Goal: Navigation & Orientation: Find specific page/section

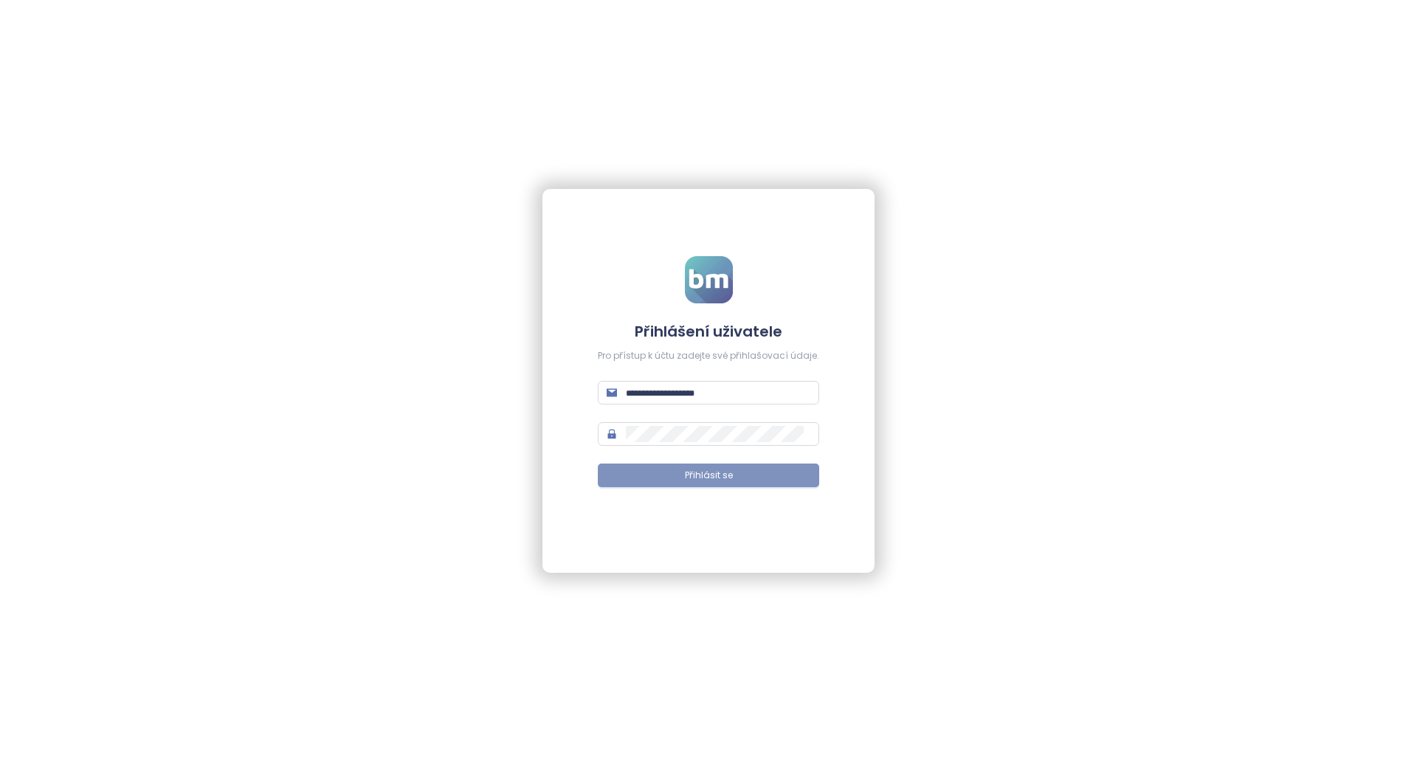
type input "**********"
click at [659, 475] on button "Přihlásit se" at bounding box center [708, 476] width 221 height 24
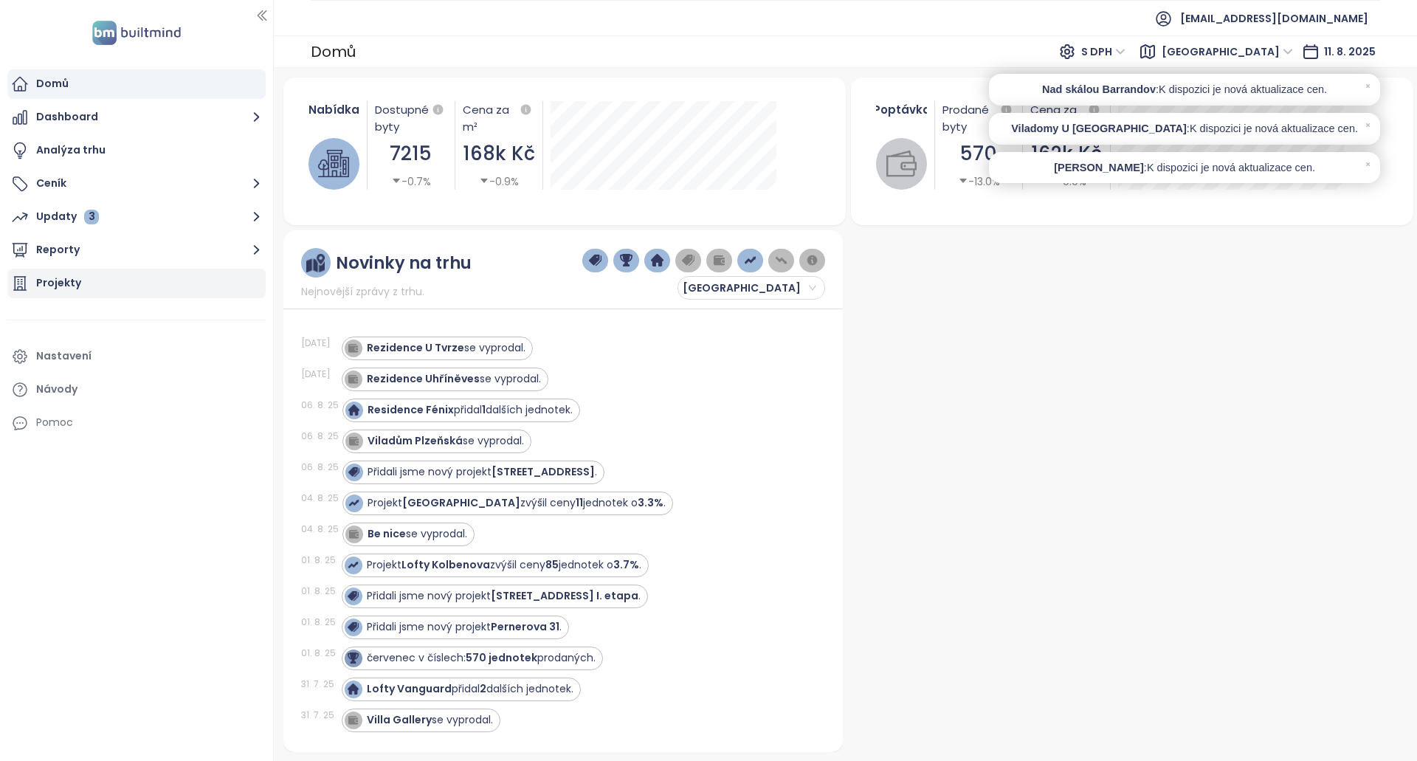
click at [79, 279] on div "Projekty" at bounding box center [136, 284] width 258 height 30
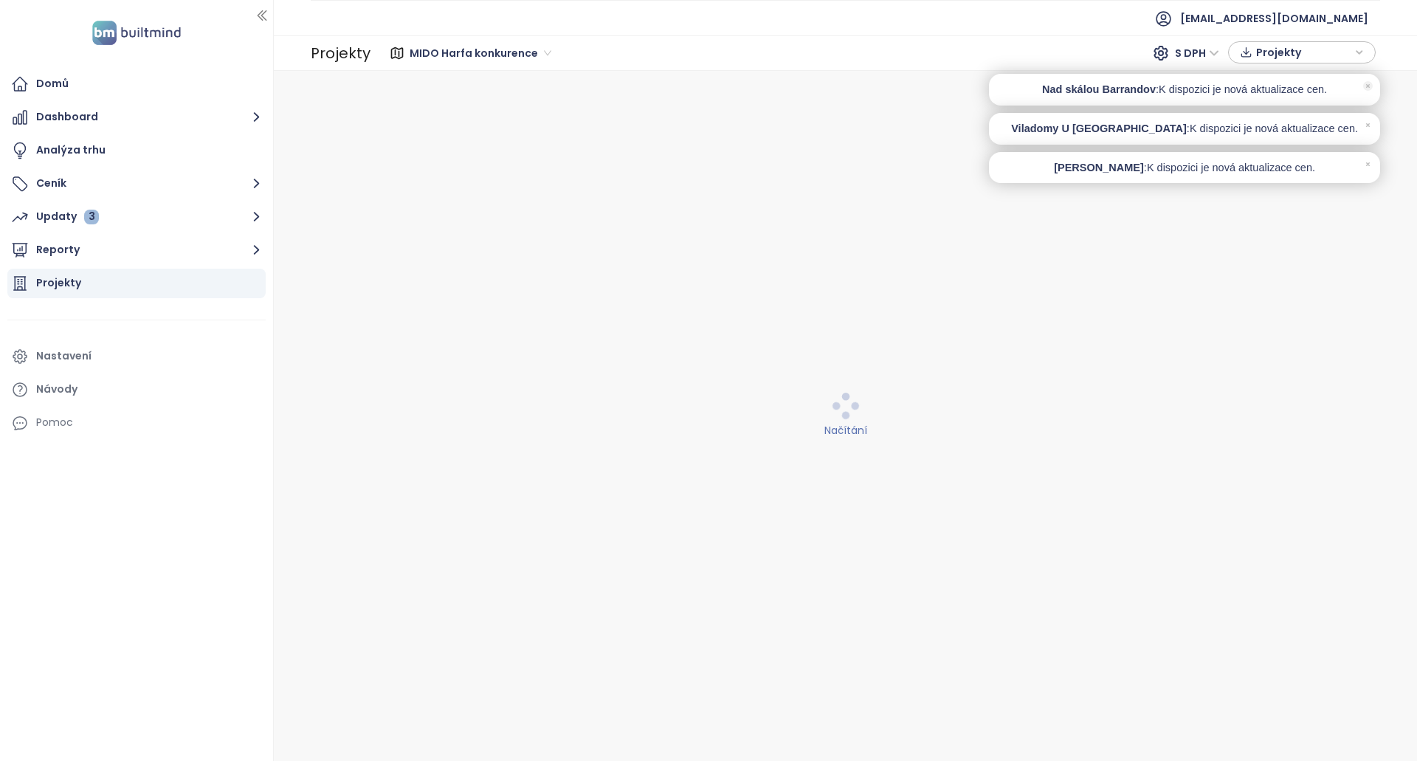
click at [1369, 89] on icon at bounding box center [1368, 86] width 10 height 10
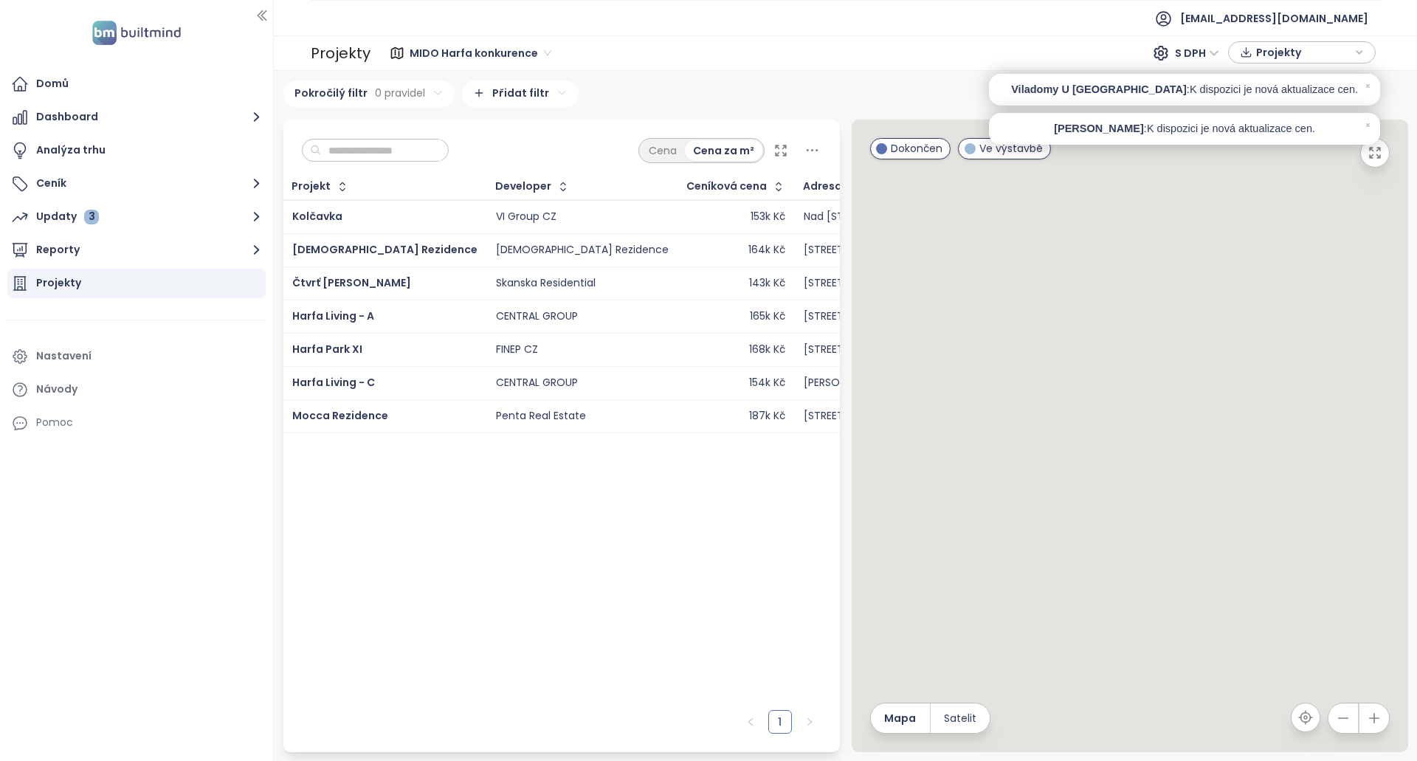
click at [1369, 89] on icon at bounding box center [1368, 86] width 10 height 10
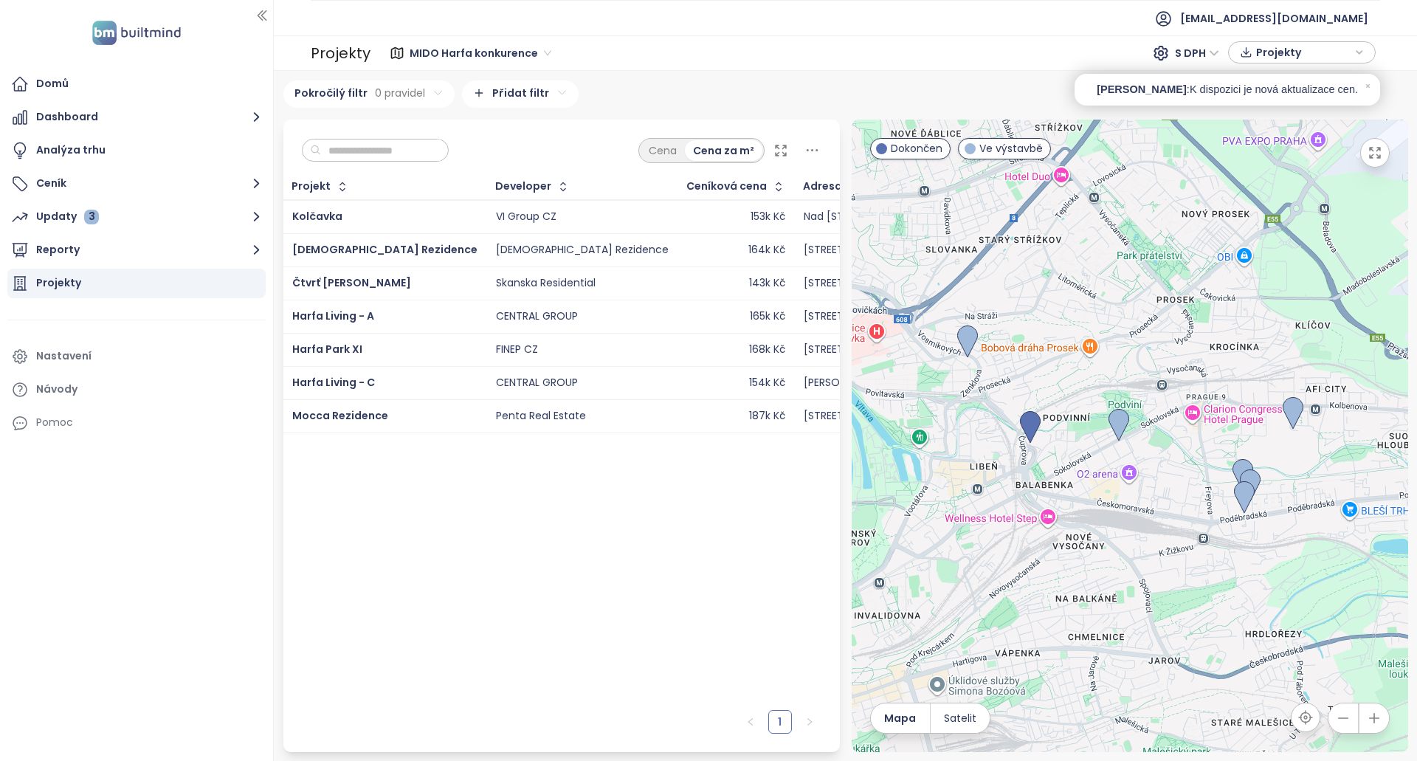
click at [1369, 89] on icon at bounding box center [1368, 86] width 10 height 10
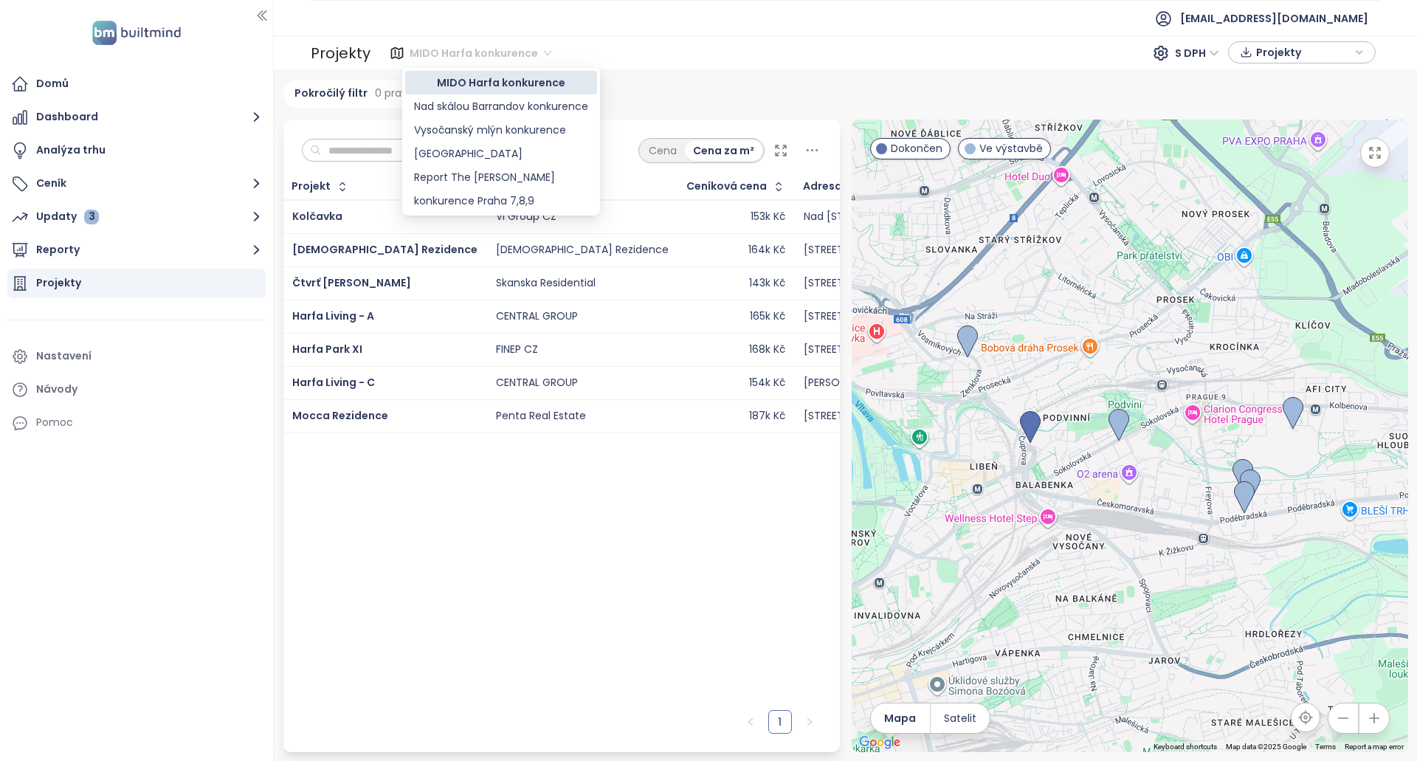
click at [503, 52] on span "MIDO Harfa konkurence" at bounding box center [481, 53] width 142 height 22
click at [469, 203] on div "konkurence Praha 7,8,9" at bounding box center [501, 201] width 174 height 16
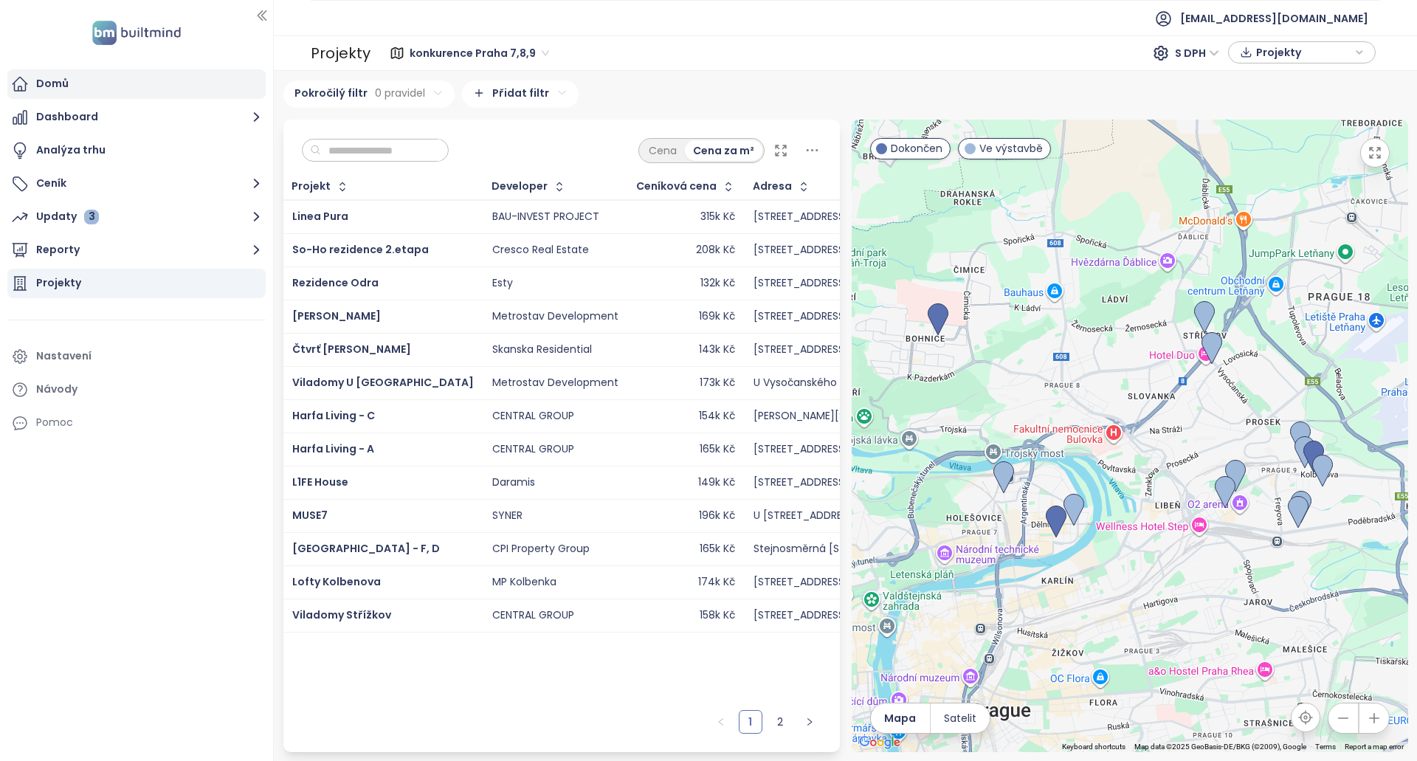
click at [68, 85] on div "Domů" at bounding box center [136, 84] width 258 height 30
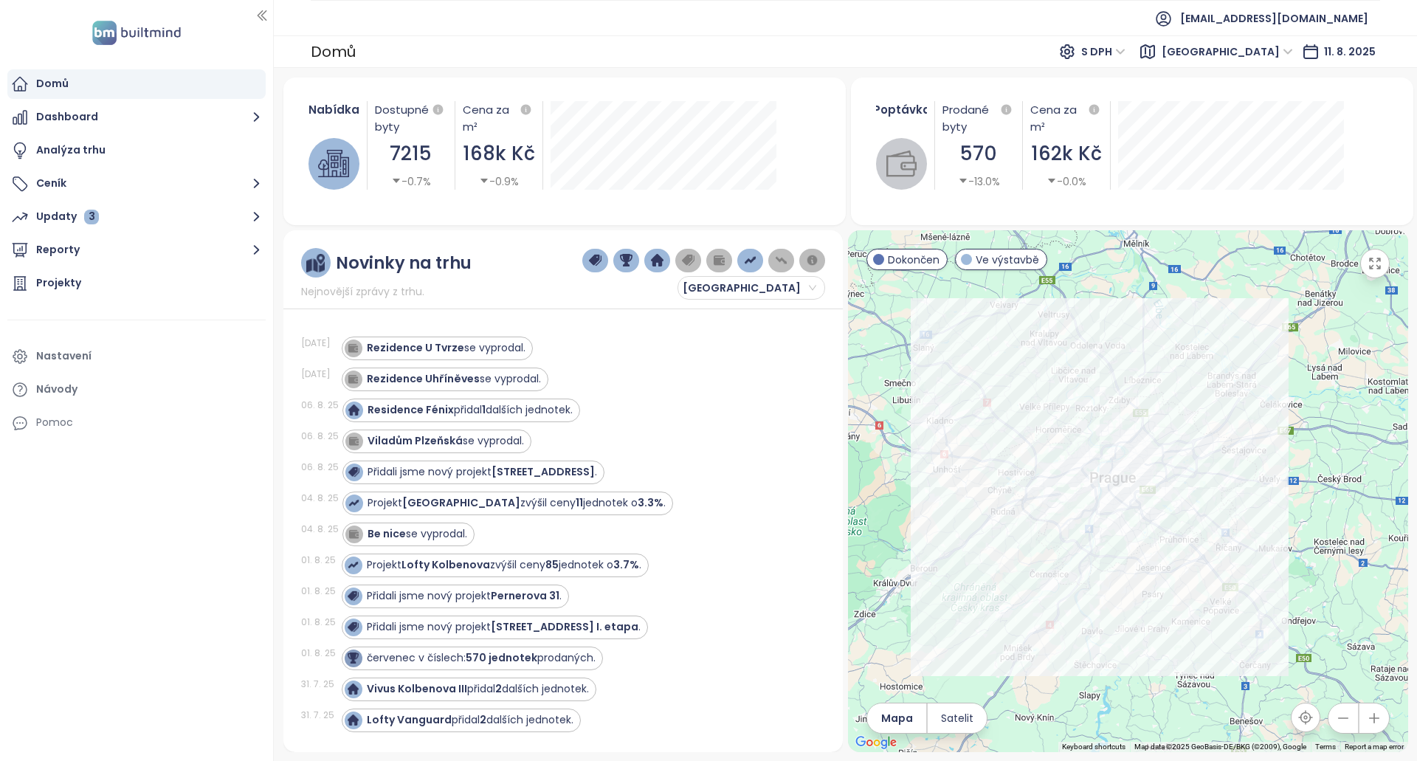
click at [999, 264] on span "Ve výstavbě" at bounding box center [1007, 260] width 63 height 16
click at [984, 261] on span "Ve výstavbě" at bounding box center [1007, 260] width 63 height 16
click at [79, 359] on div "Nastavení" at bounding box center [63, 356] width 55 height 18
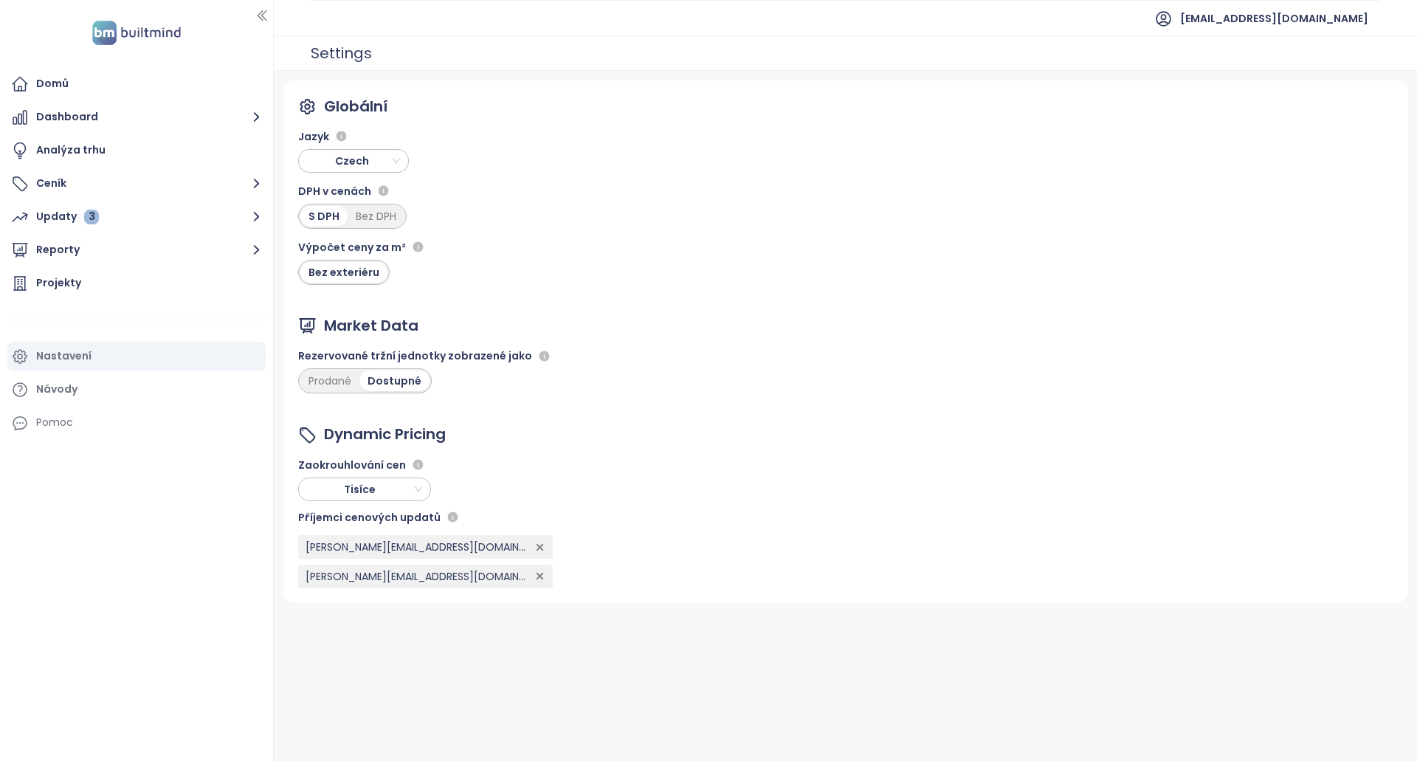
click at [415, 486] on span "Tisíce" at bounding box center [362, 489] width 119 height 22
click at [346, 543] on div "Stovky" at bounding box center [364, 542] width 109 height 16
click at [389, 492] on span "Tisíce" at bounding box center [362, 489] width 119 height 22
click at [69, 183] on button "Ceník" at bounding box center [136, 184] width 258 height 30
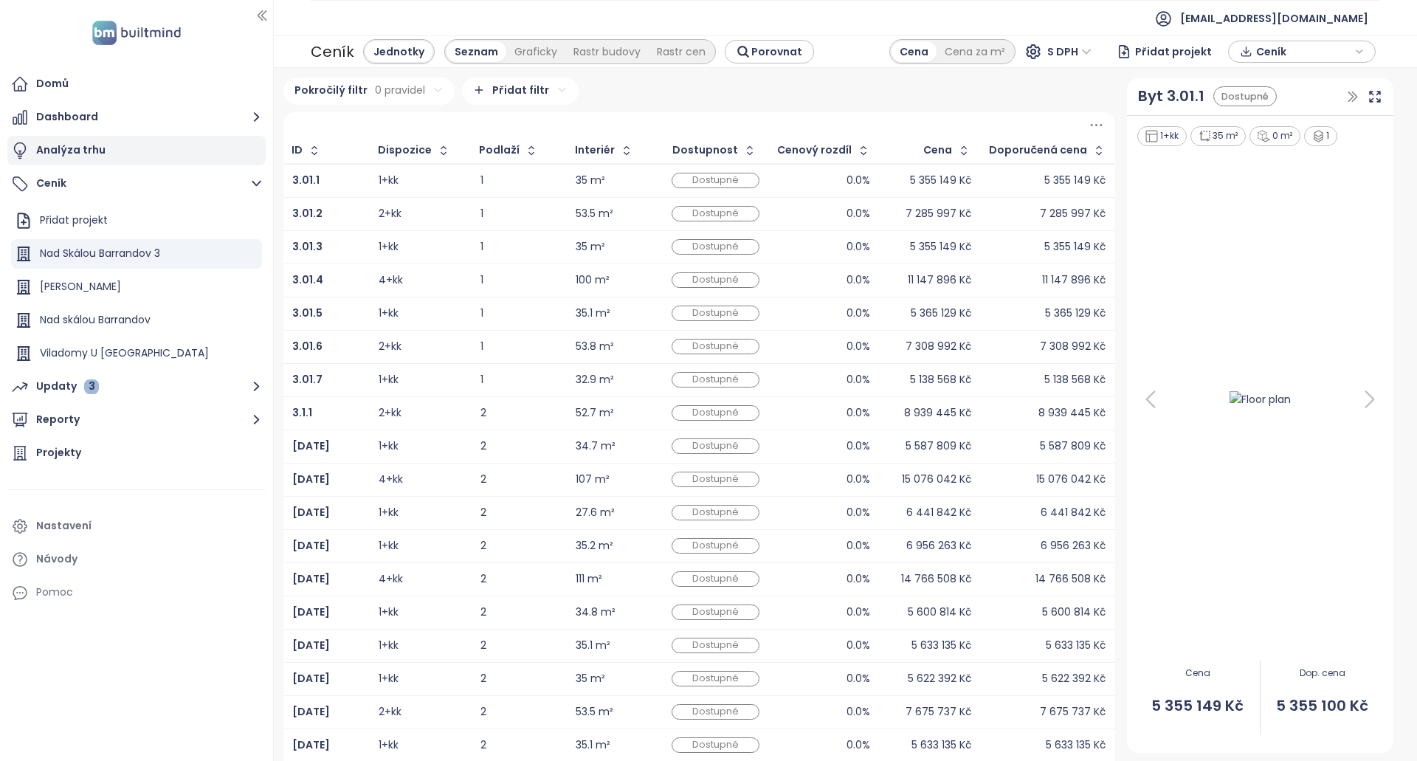
click at [66, 160] on div "Analýza trhu" at bounding box center [136, 151] width 258 height 30
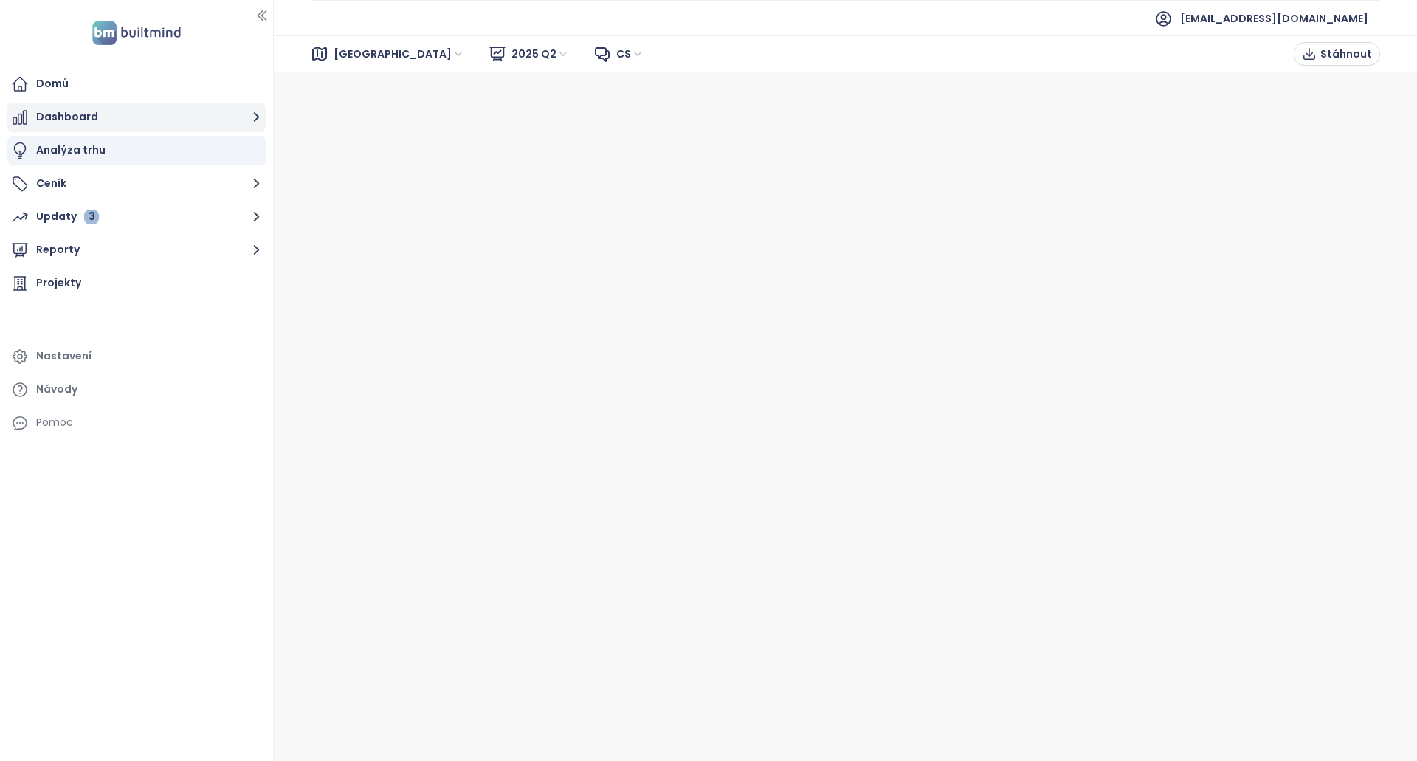
click at [137, 114] on button "Dashboard" at bounding box center [136, 118] width 258 height 30
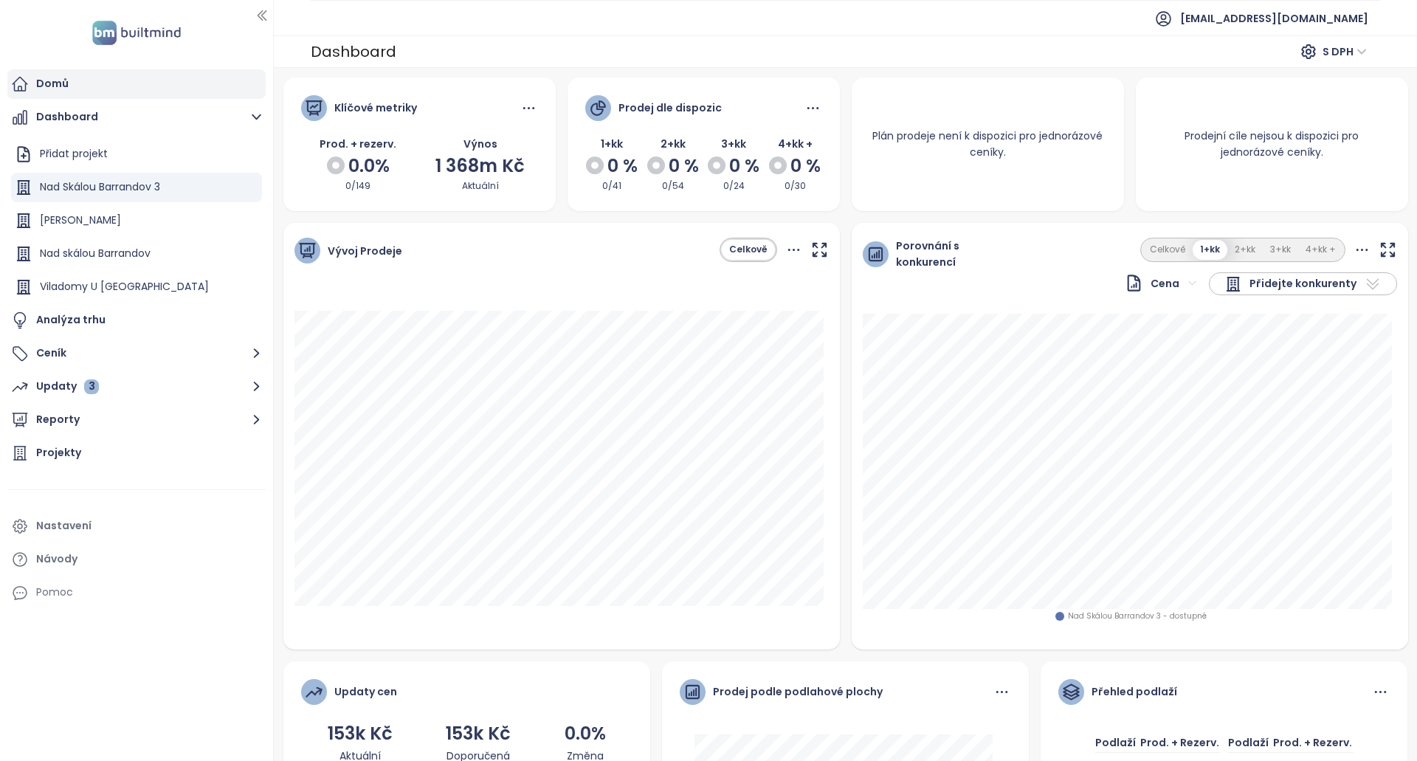
click at [111, 86] on div "Domů" at bounding box center [136, 84] width 258 height 30
